Goal: Task Accomplishment & Management: Complete application form

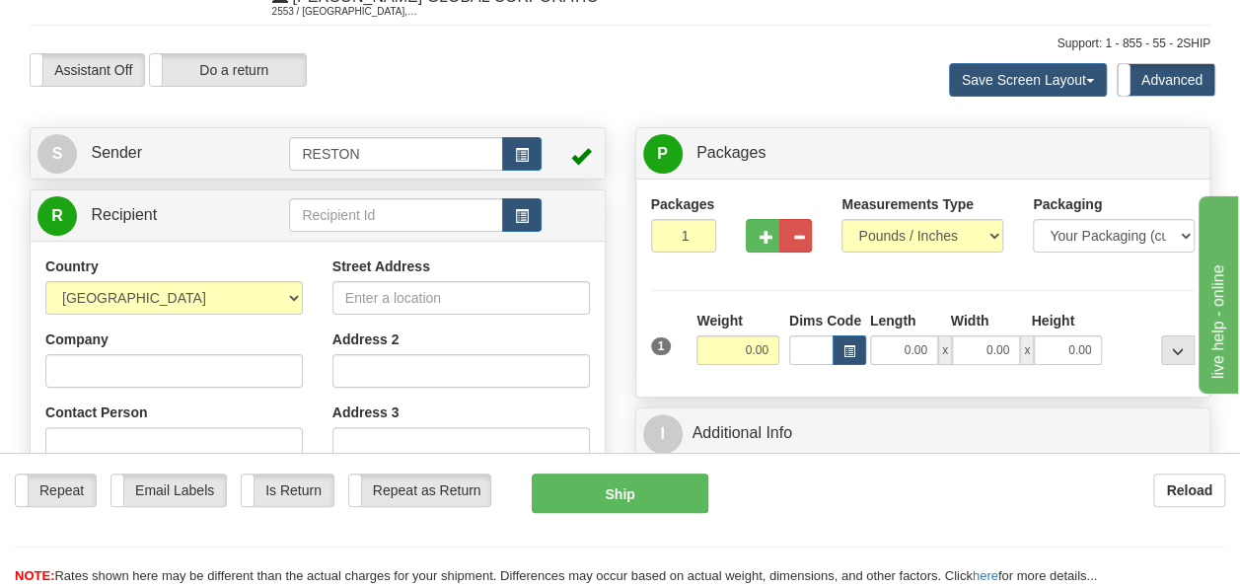
scroll to position [197, 0]
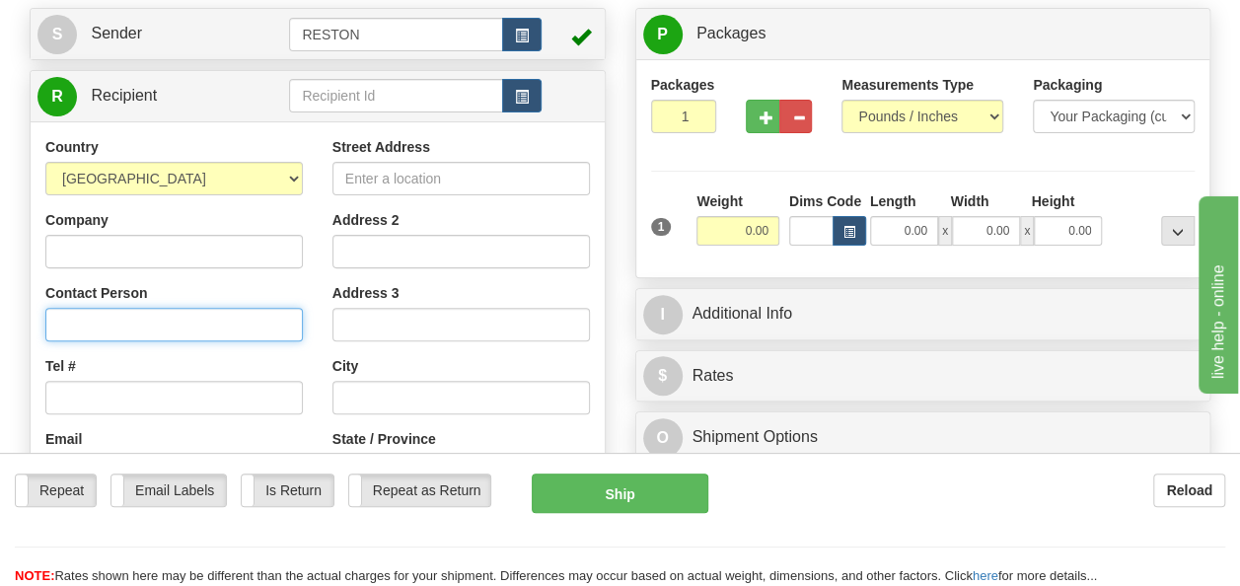
click at [83, 320] on input "Contact Person" at bounding box center [173, 325] width 257 height 34
paste input "[PERSON_NAME],"
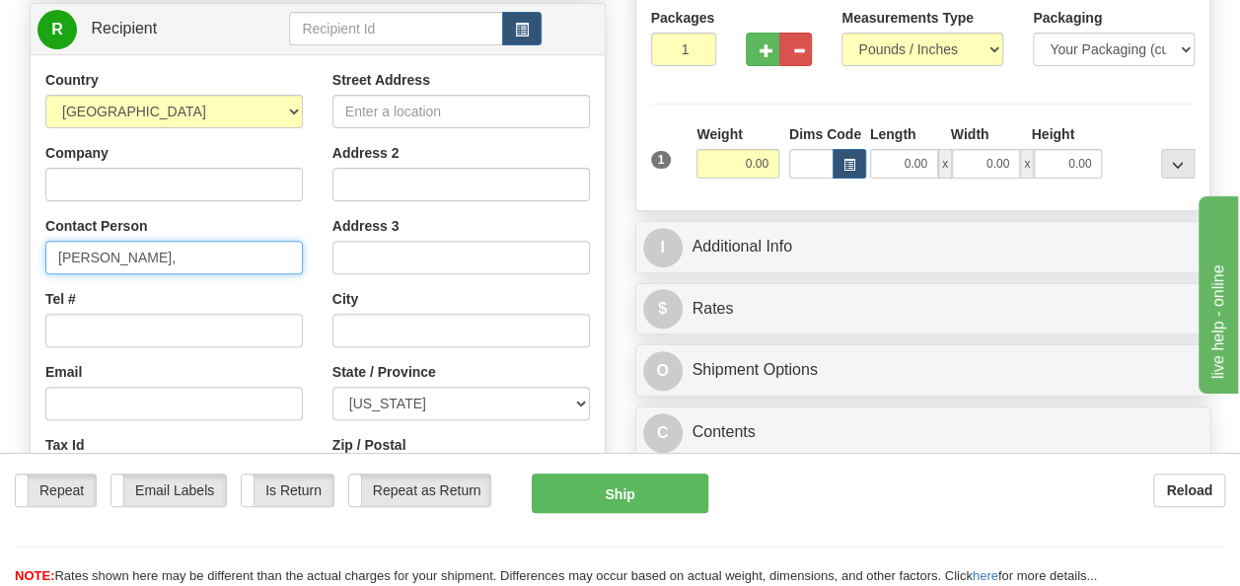
scroll to position [296, 0]
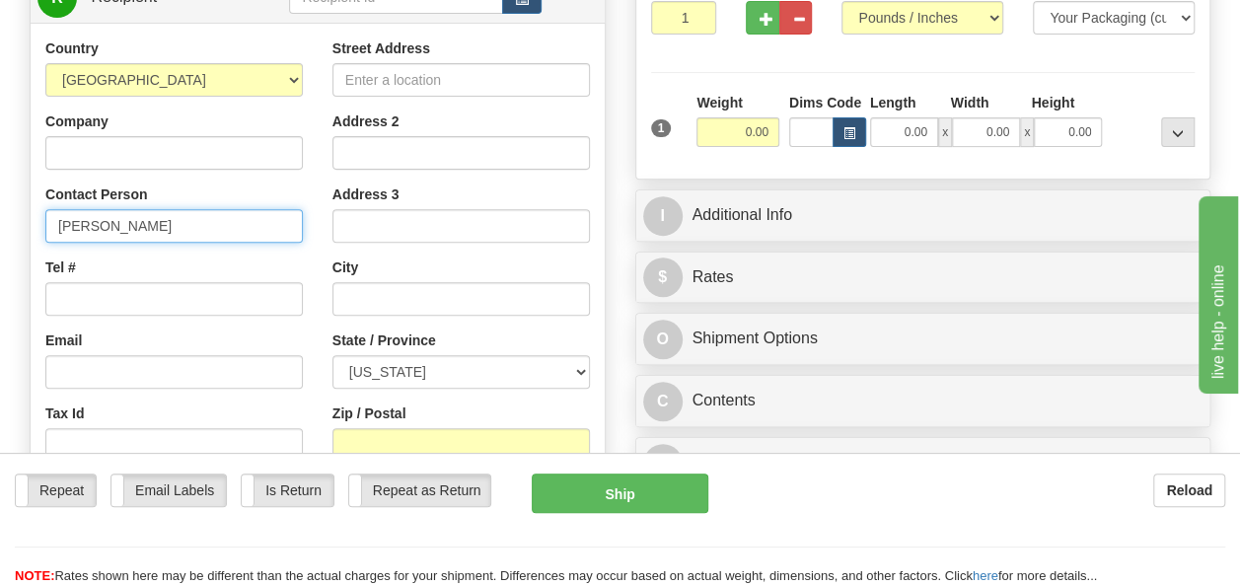
type input "[PERSON_NAME]"
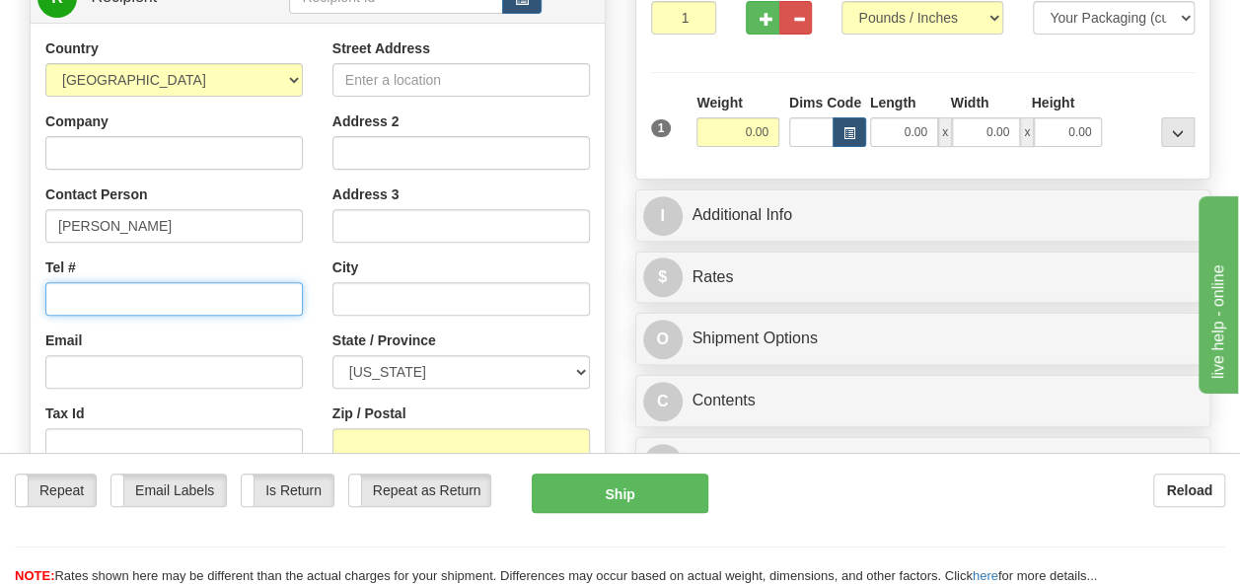
click at [151, 304] on input "Tel #" at bounding box center [173, 299] width 257 height 34
paste input "3618943363"
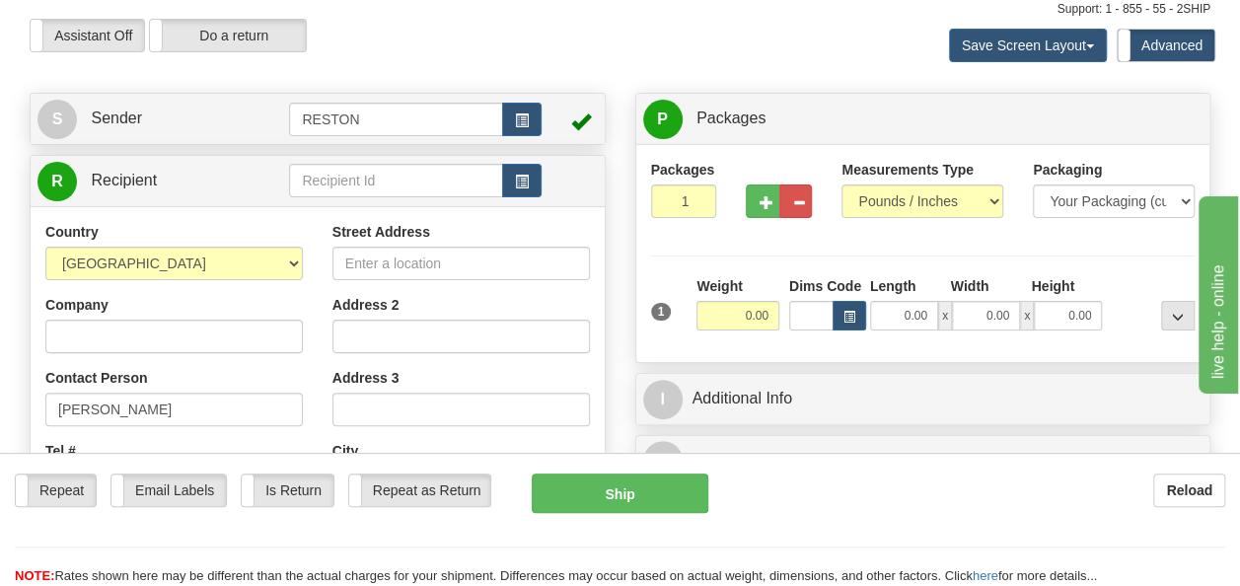
scroll to position [99, 0]
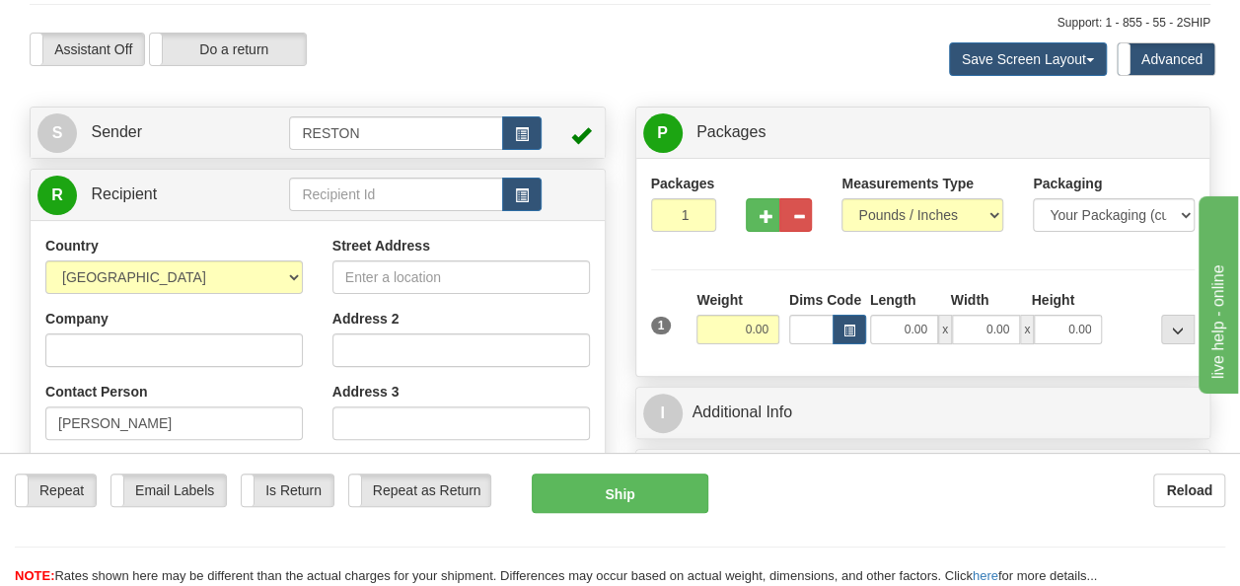
type input "3618943363"
click at [428, 279] on input "Street Address" at bounding box center [460, 277] width 257 height 34
paste input "[STREET_ADDRESS]"
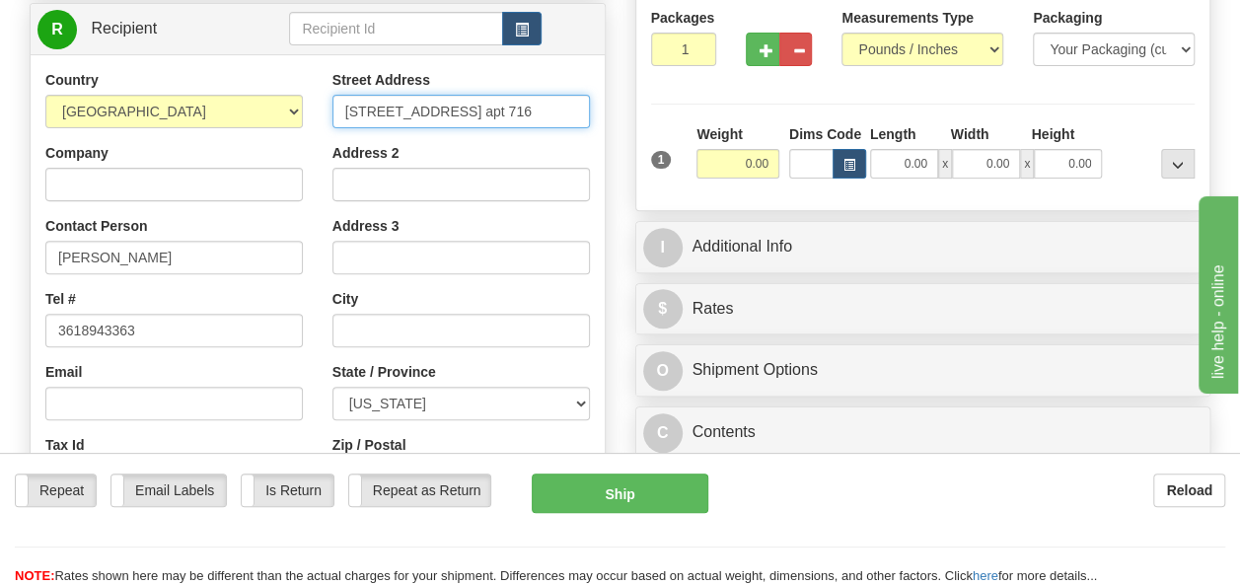
scroll to position [296, 0]
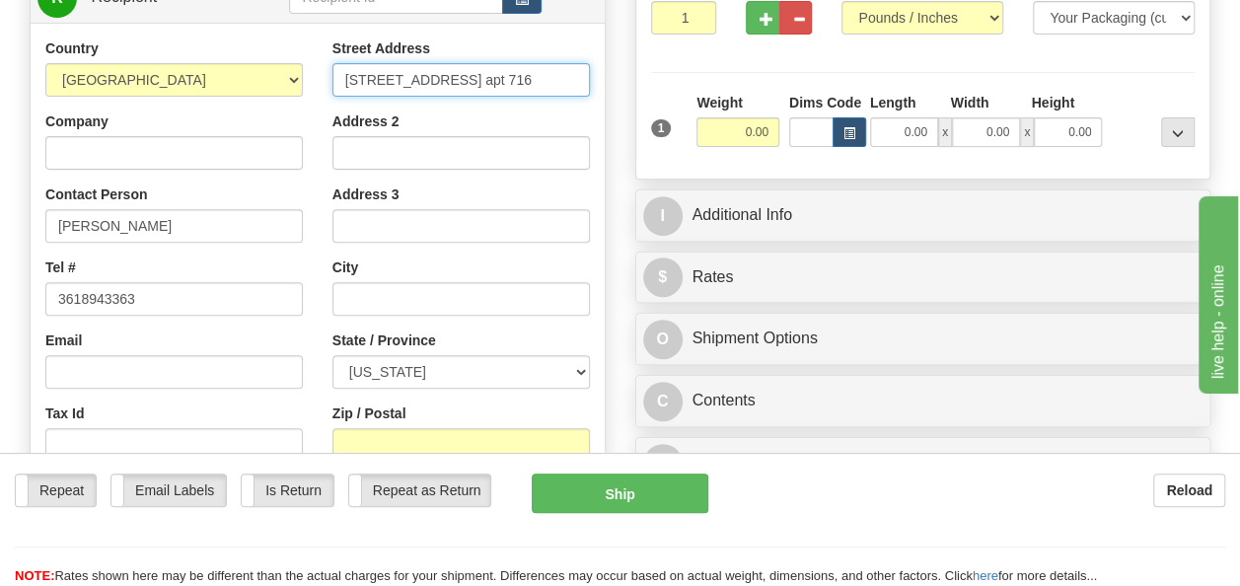
type input "[STREET_ADDRESS] apt 716"
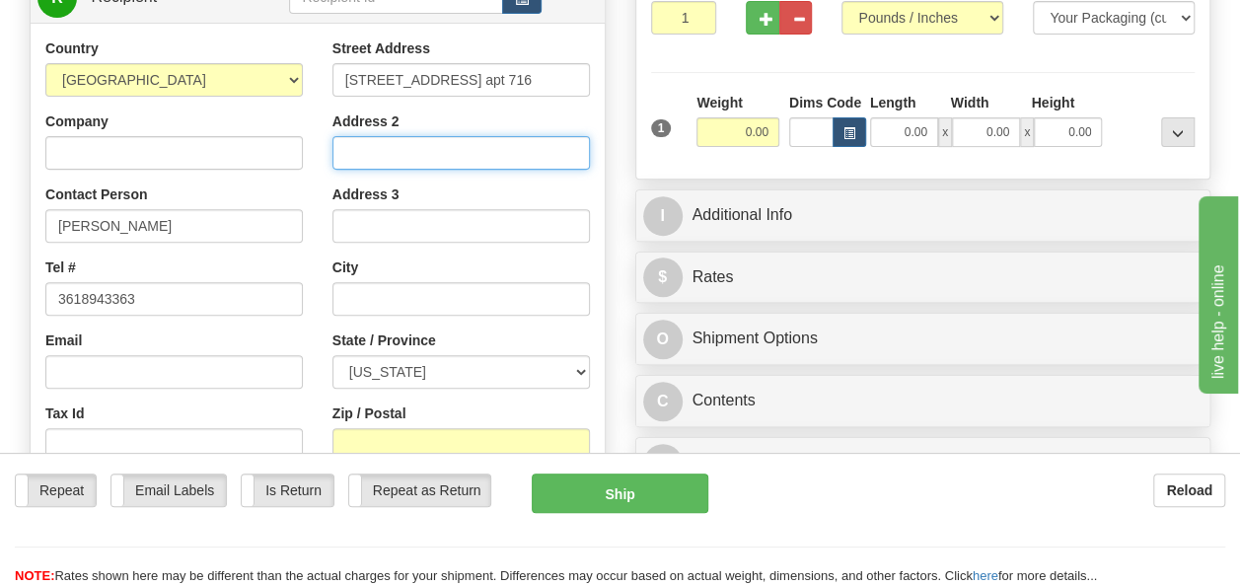
click at [349, 154] on input "Address 2" at bounding box center [460, 153] width 257 height 34
paste input "Belle Savanne Apartments"
type input "Belle Savanne Apartments"
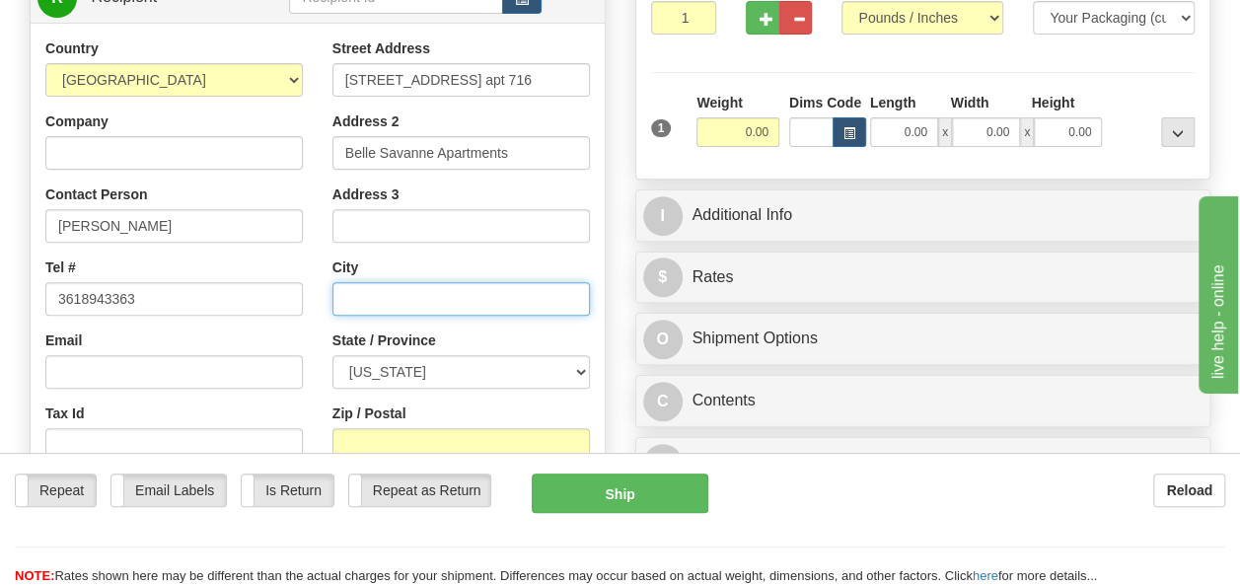
click at [367, 288] on input "text" at bounding box center [460, 299] width 257 height 34
type input "SULPHUR"
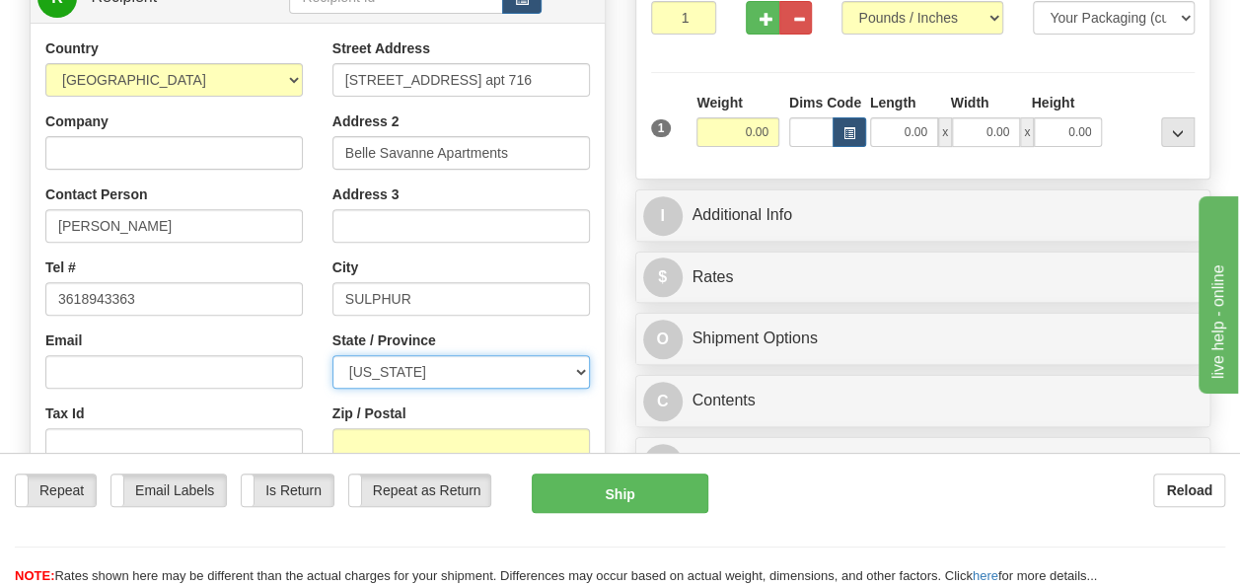
select select "LA"
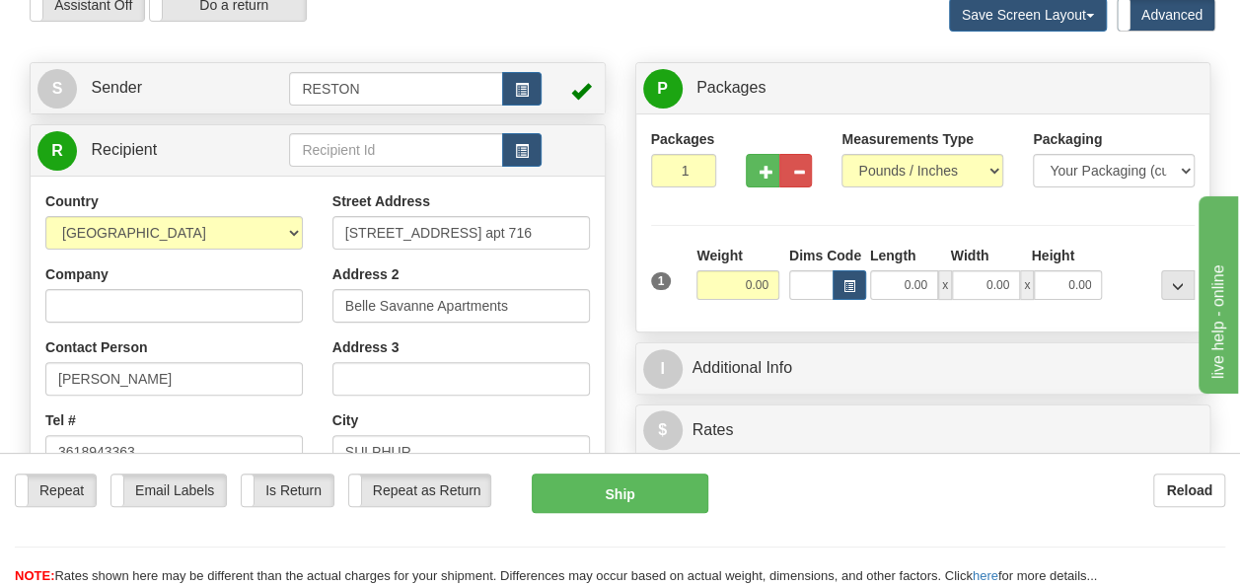
scroll to position [197, 0]
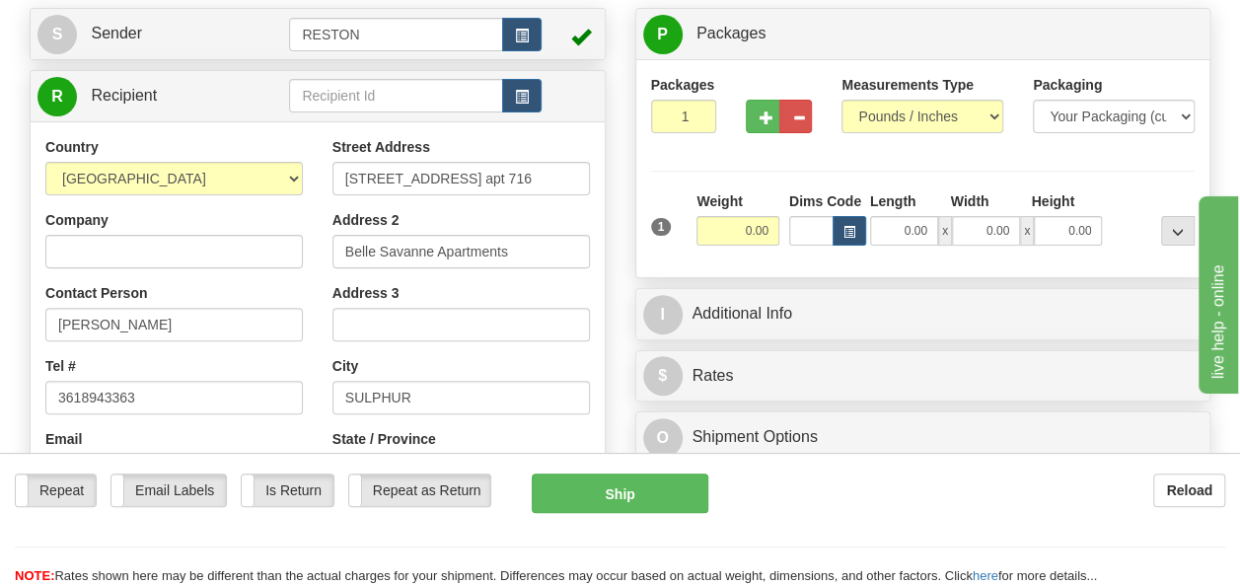
type input "70665"
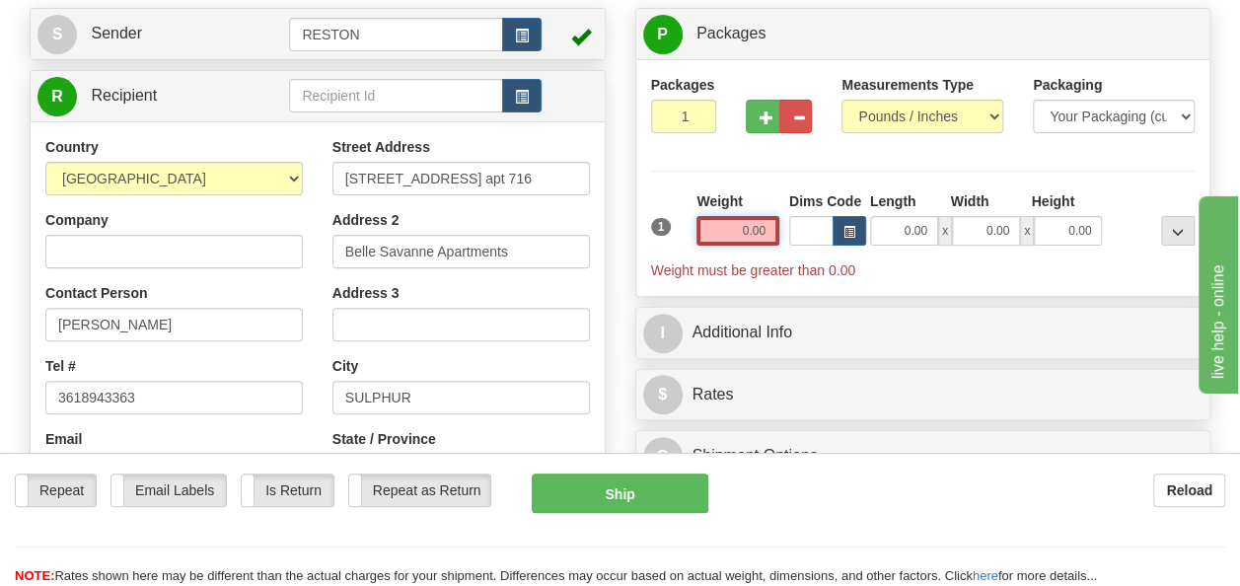
drag, startPoint x: 749, startPoint y: 232, endPoint x: 726, endPoint y: 227, distance: 23.2
click at [726, 227] on input "0.00" at bounding box center [737, 231] width 83 height 30
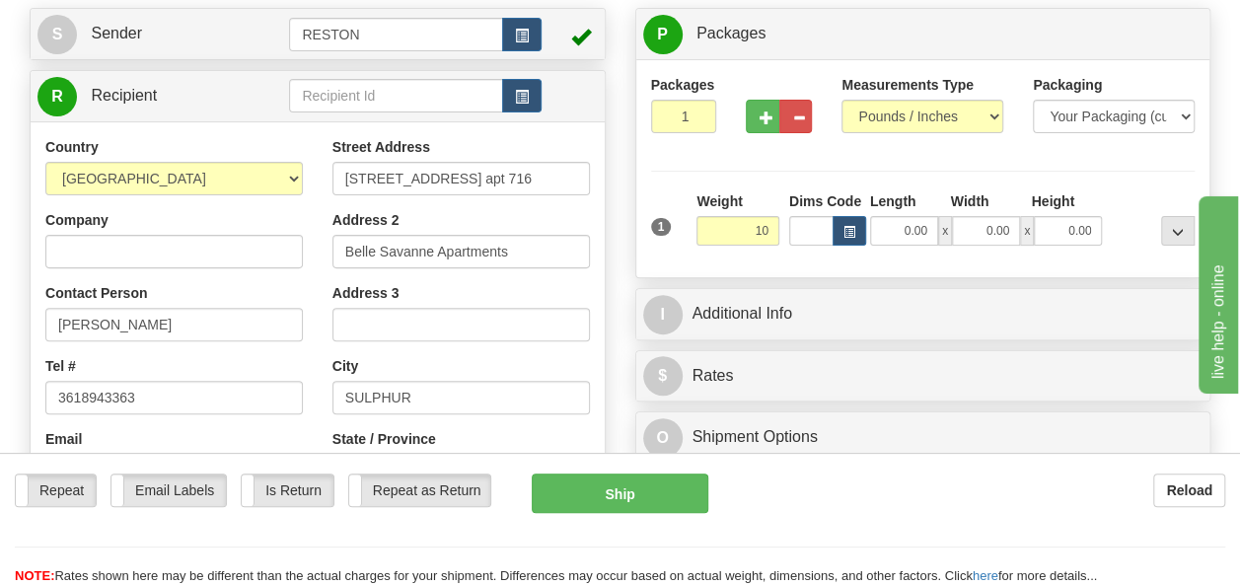
type input "10.00"
click at [712, 188] on div "Packages 1 1 Measurements Type" at bounding box center [923, 168] width 544 height 187
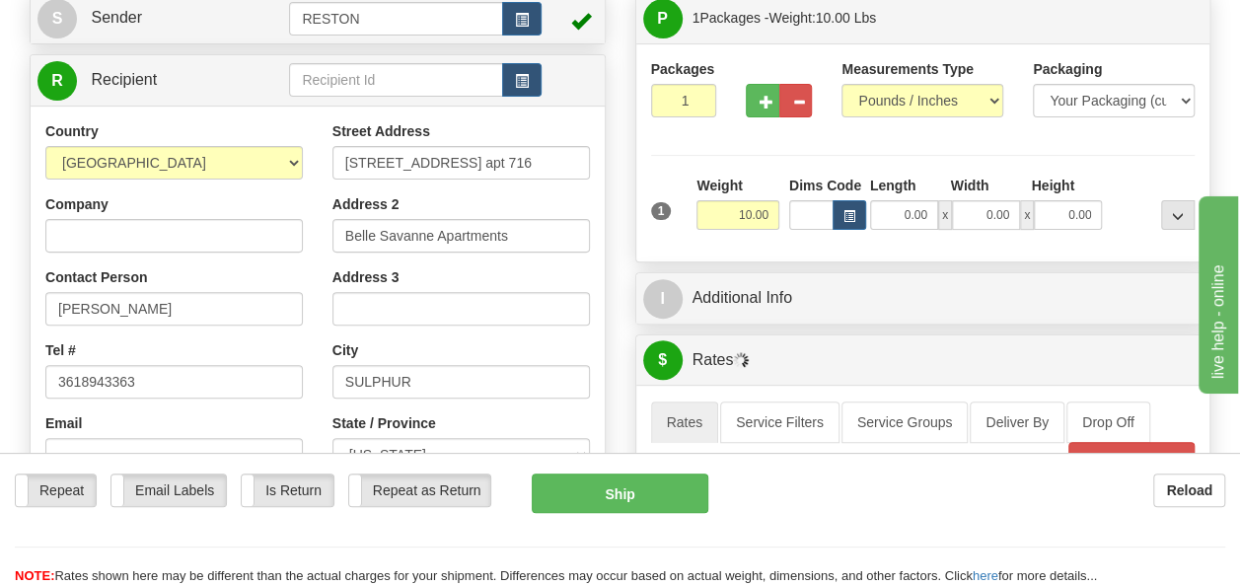
scroll to position [395, 0]
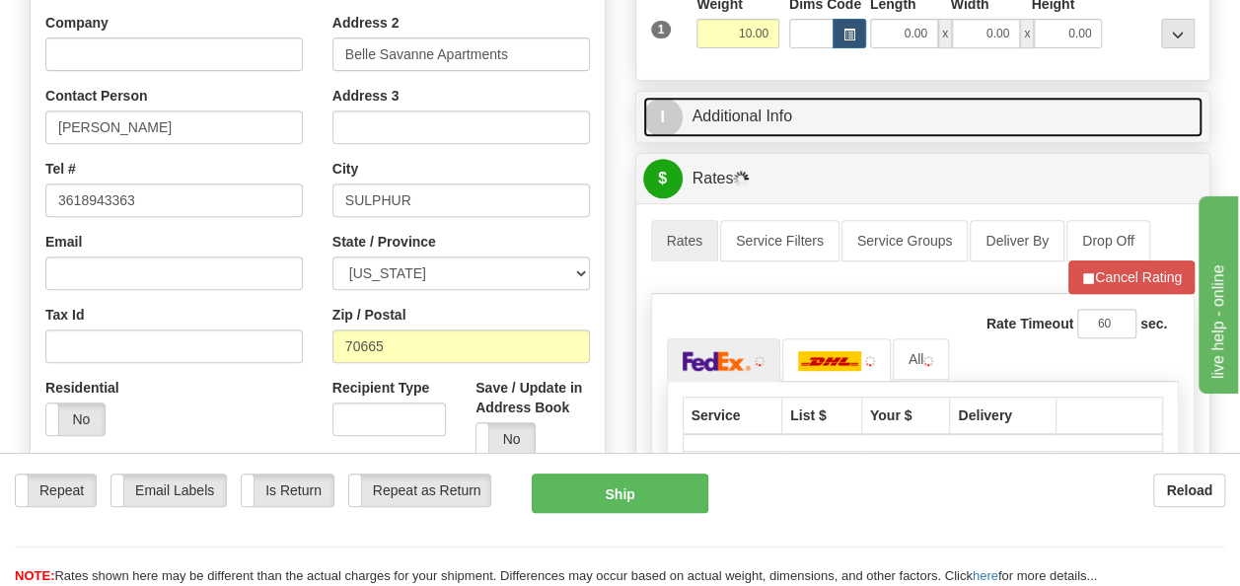
click at [681, 114] on span "I" at bounding box center [662, 117] width 39 height 39
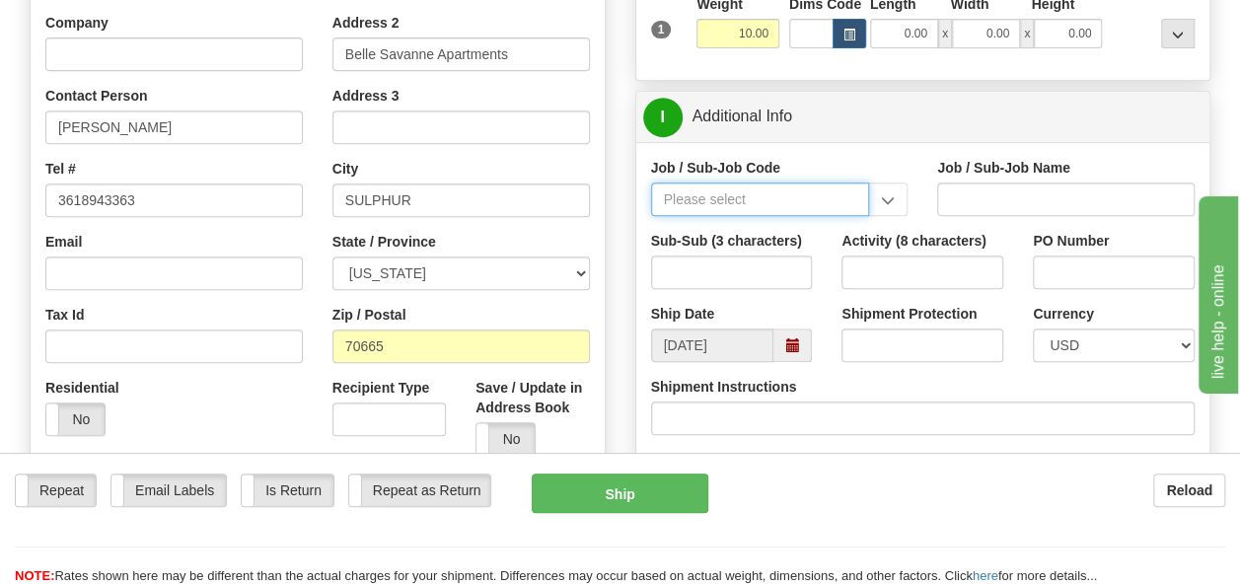
click at [730, 203] on input "Job / Sub-Job Code" at bounding box center [760, 199] width 219 height 34
click at [692, 193] on input "Job / Sub-Job Code" at bounding box center [760, 199] width 219 height 34
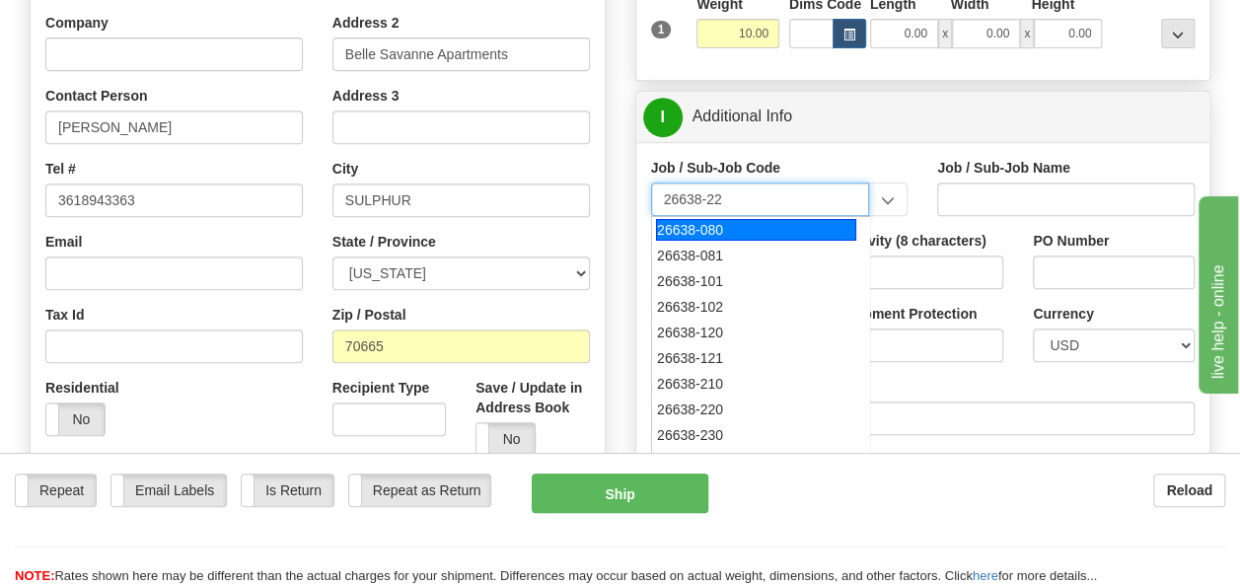
type input "26638-220"
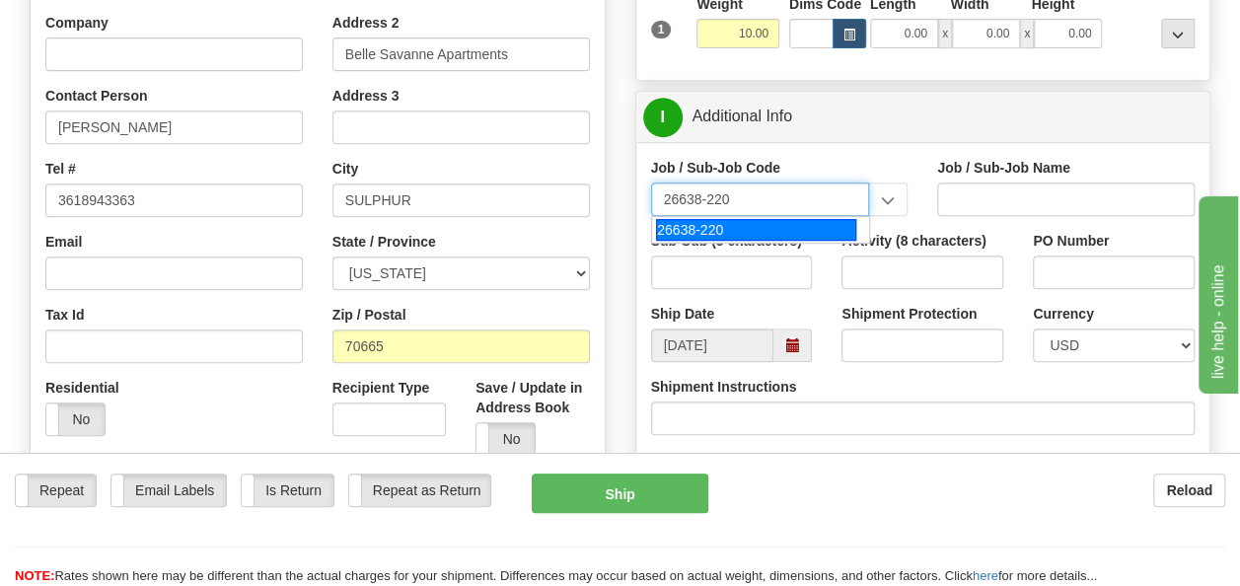
click at [704, 219] on div "26638-220" at bounding box center [756, 230] width 200 height 22
type input "SUNFISH 2 SOLAR PROJECT - MANUAL LABOR"
type input "26638-220"
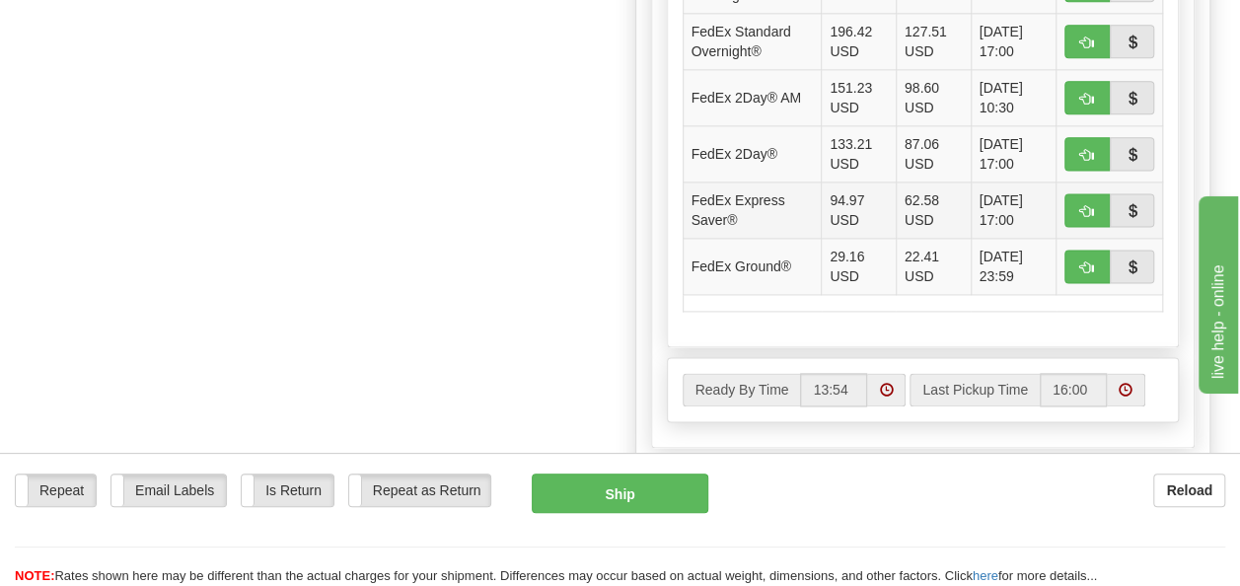
scroll to position [1282, 0]
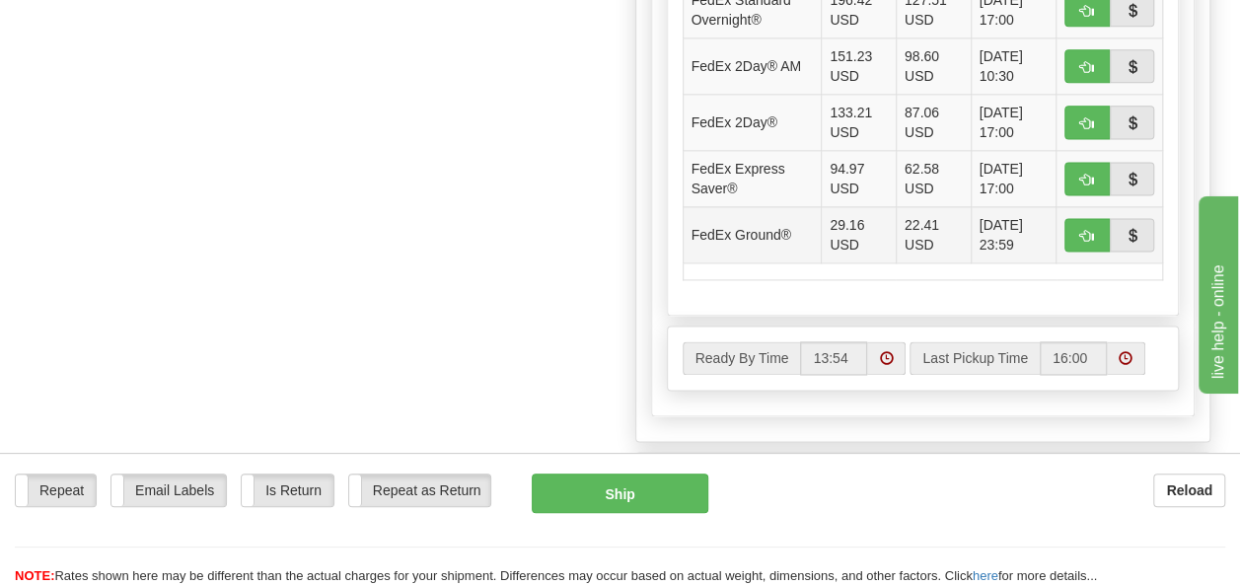
click at [927, 238] on td "22.41 USD" at bounding box center [933, 234] width 75 height 56
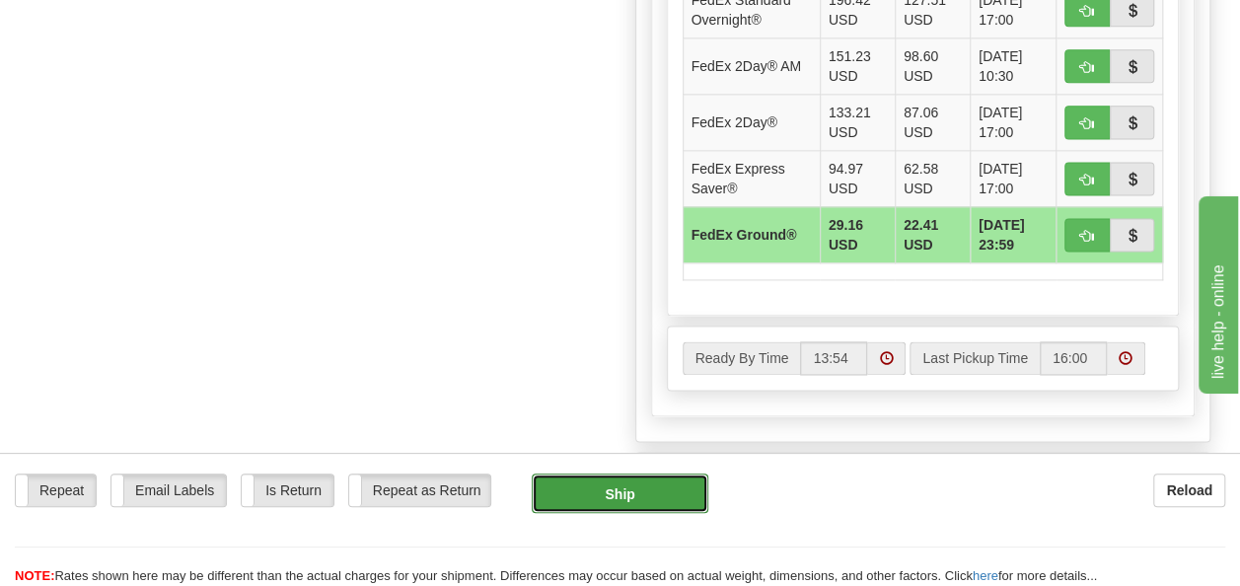
click at [629, 489] on button "Ship" at bounding box center [621, 492] width 178 height 39
type input "92"
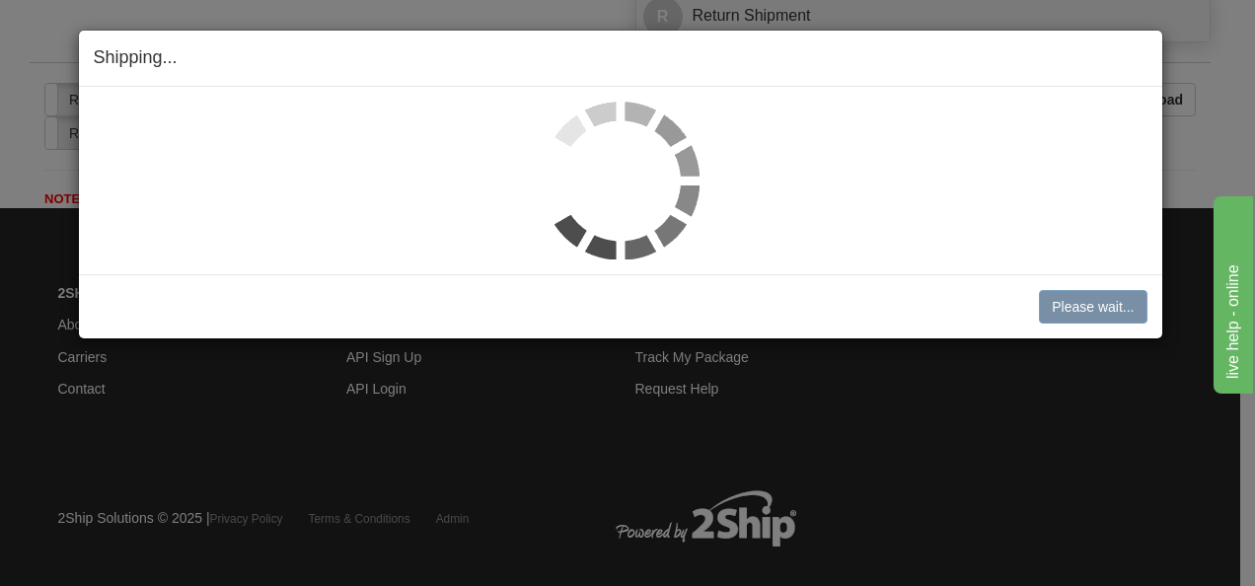
scroll to position [1116, 0]
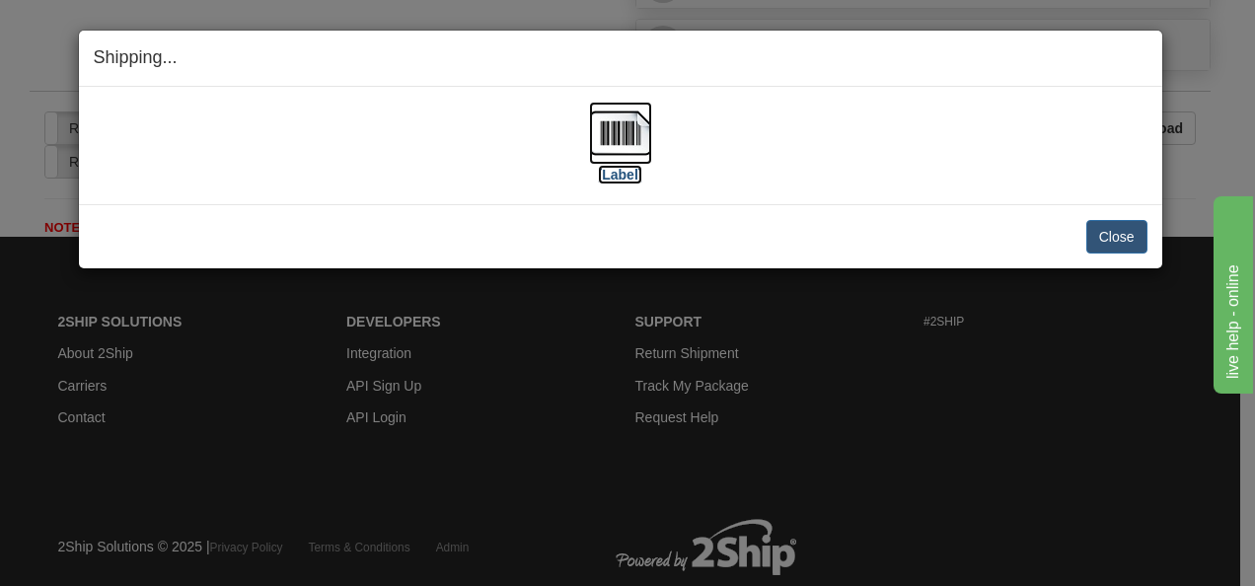
click at [623, 138] on img at bounding box center [620, 133] width 63 height 63
